Goal: Task Accomplishment & Management: Use online tool/utility

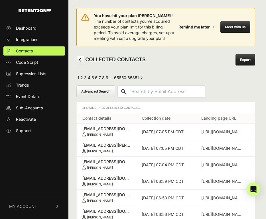
click at [101, 92] on button "Advanced Search" at bounding box center [95, 91] width 39 height 12
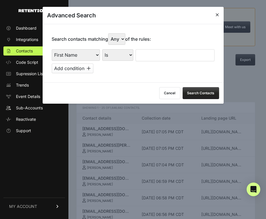
select select "landing_page_domain"
select select "contains"
click at [163, 51] on input "text" at bounding box center [174, 55] width 79 height 12
type input "preborn"
click at [207, 90] on button "Search Contacts" at bounding box center [200, 93] width 36 height 12
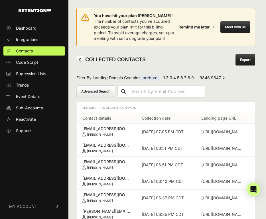
click at [241, 59] on link "Export" at bounding box center [245, 59] width 20 height 11
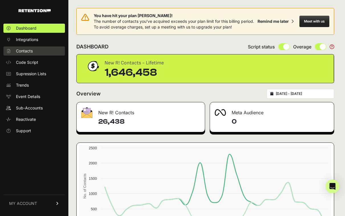
click at [44, 51] on link "Contacts" at bounding box center [33, 50] width 61 height 9
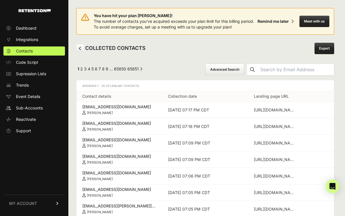
click at [228, 71] on button "Advanced Search" at bounding box center [224, 69] width 39 height 12
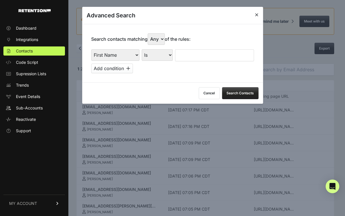
click at [117, 56] on div "First Name Last Name State City Email Email Domain Landing Domain Landing Page …" at bounding box center [115, 55] width 48 height 12
click at [116, 54] on div "First Name Last Name State City Email Email Domain Landing Domain Landing Page …" at bounding box center [115, 55] width 48 height 12
click at [116, 53] on div "First Name Last Name State City Email Email Domain Landing Domain Landing Page …" at bounding box center [115, 55] width 48 height 12
select select "landing_page_domain"
select select "contains"
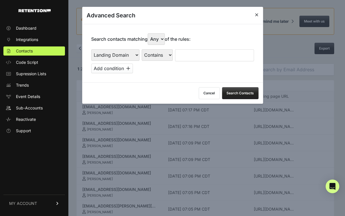
click at [189, 52] on input "text" at bounding box center [214, 55] width 79 height 12
type input "preborn"
click at [235, 89] on button "Search Contacts" at bounding box center [240, 93] width 36 height 12
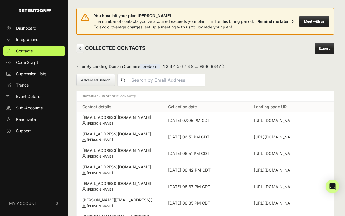
click at [325, 50] on link "Export" at bounding box center [324, 48] width 20 height 11
